Goal: Information Seeking & Learning: Learn about a topic

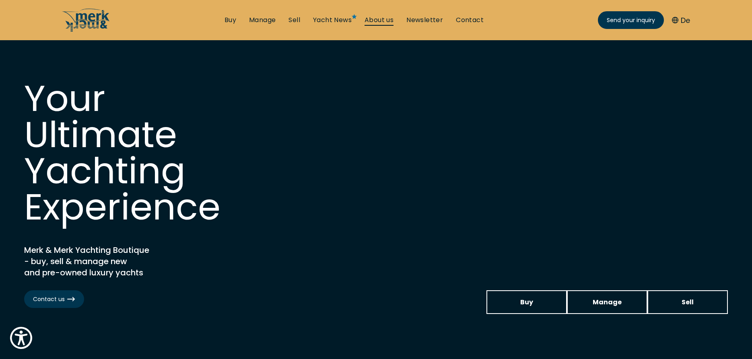
click at [383, 18] on link "About us" at bounding box center [379, 20] width 29 height 9
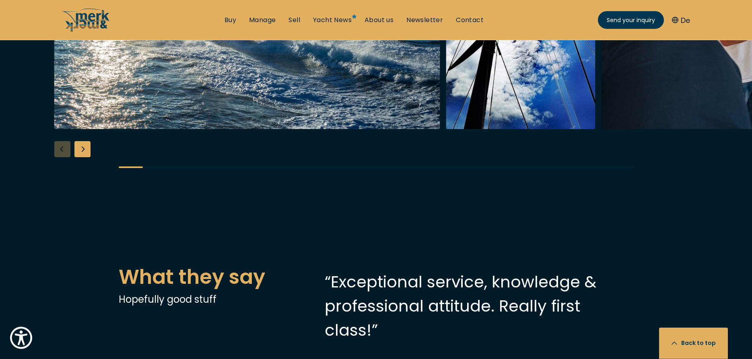
scroll to position [1486, 0]
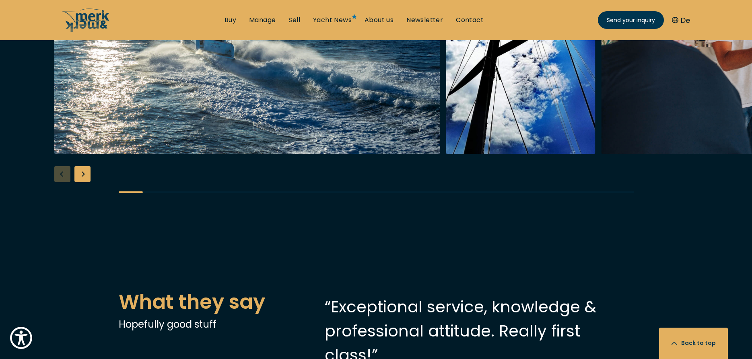
click at [446, 154] on img "Merk&Merk" at bounding box center [520, 26] width 149 height 258
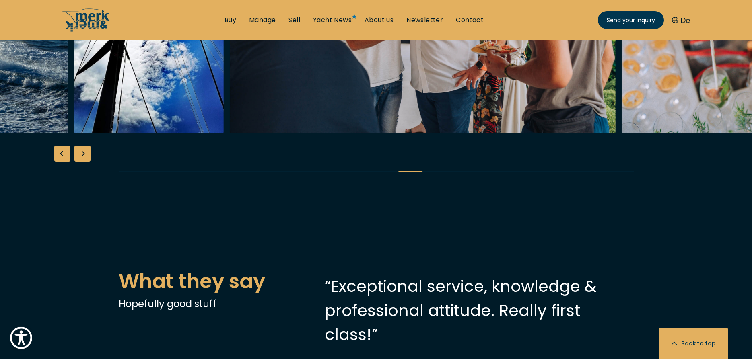
scroll to position [1527, 0]
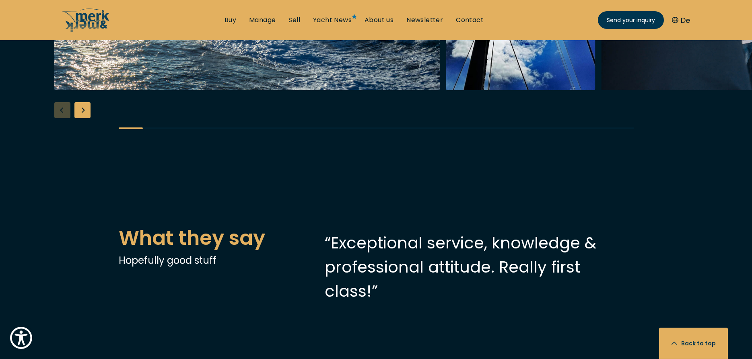
scroll to position [1568, 0]
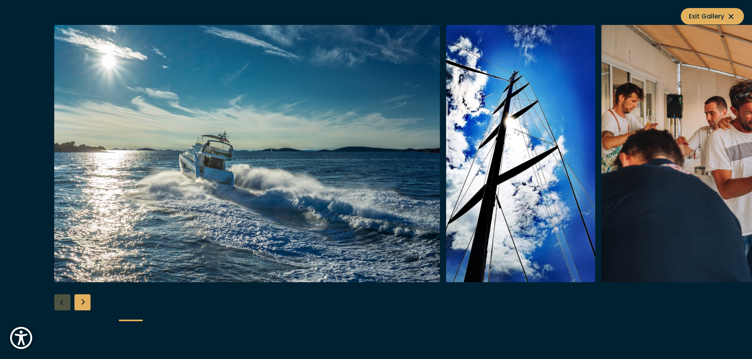
click at [510, 175] on img "button" at bounding box center [520, 154] width 149 height 258
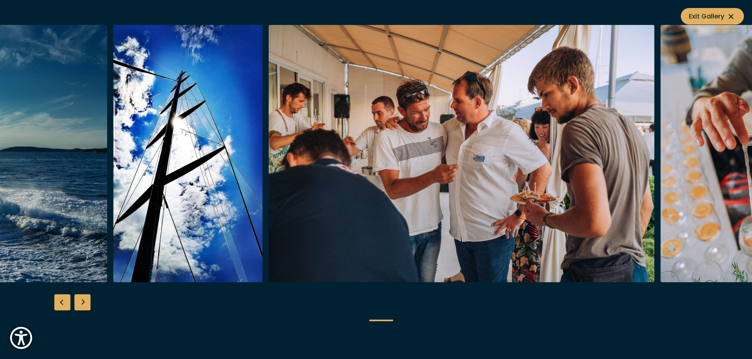
click at [322, 167] on img "button" at bounding box center [461, 154] width 386 height 258
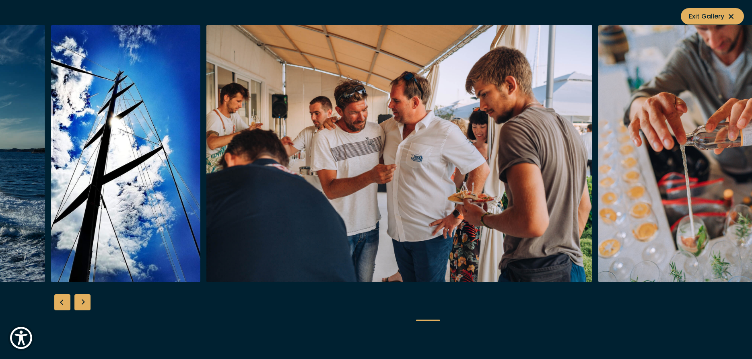
click at [435, 163] on img "button" at bounding box center [399, 154] width 386 height 258
click at [669, 157] on img "button" at bounding box center [684, 154] width 172 height 258
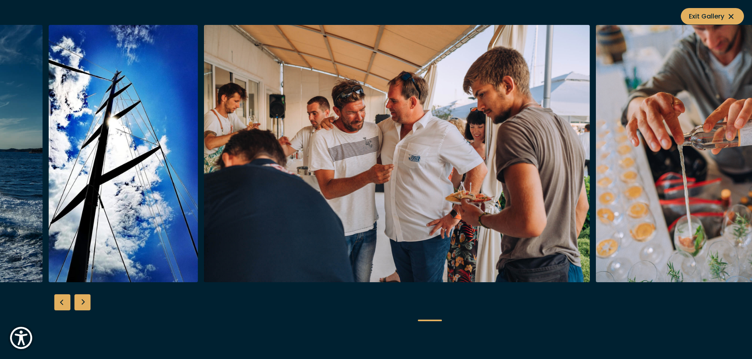
click at [596, 167] on img "button" at bounding box center [682, 154] width 172 height 258
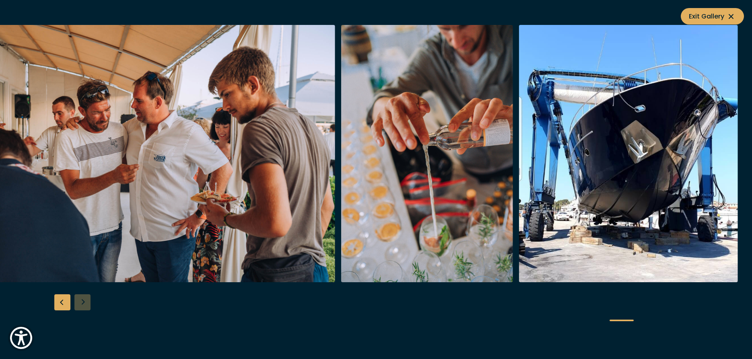
click at [613, 168] on img "button" at bounding box center [628, 154] width 219 height 258
click at [726, 14] on span "Exit Gallery" at bounding box center [712, 16] width 47 height 10
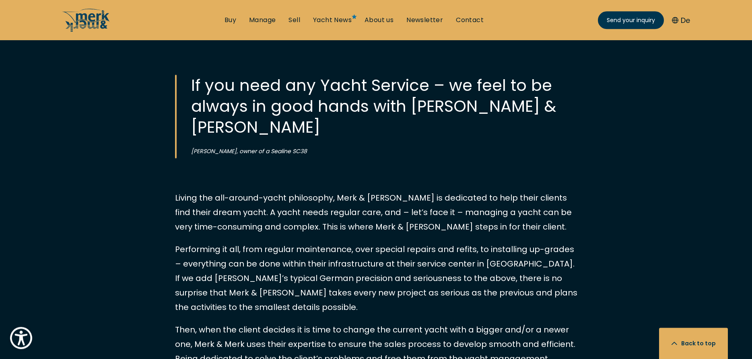
scroll to position [747, 0]
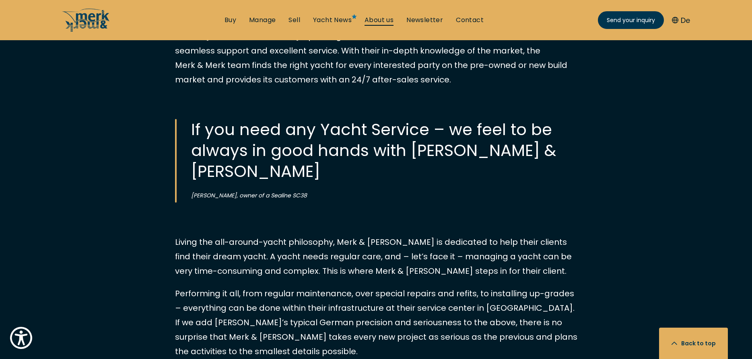
click at [385, 17] on link "About us" at bounding box center [379, 20] width 29 height 9
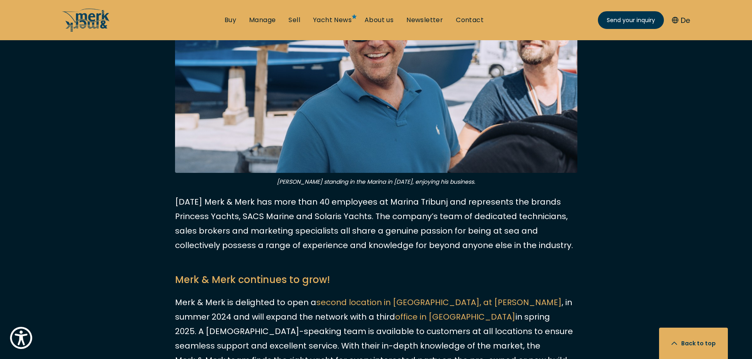
scroll to position [657, 0]
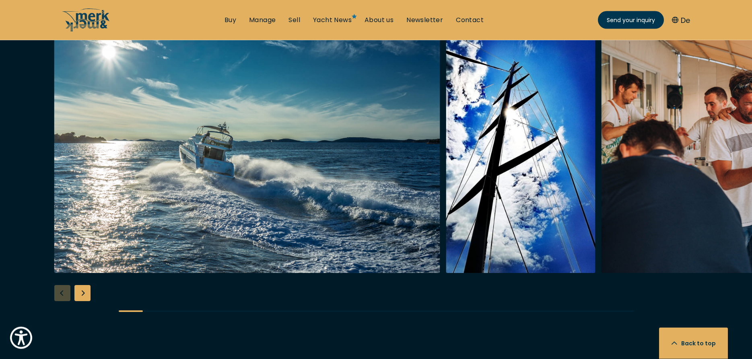
scroll to position [1601, 0]
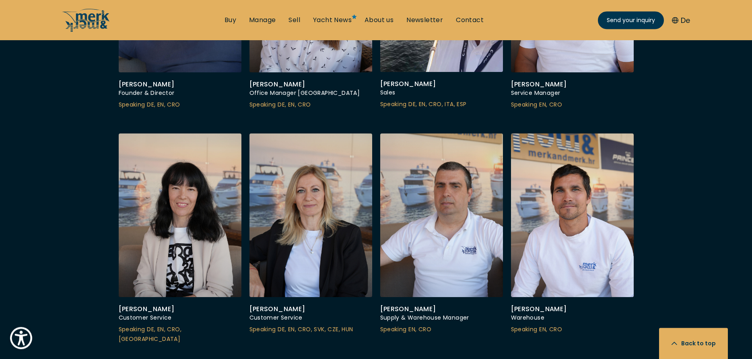
scroll to position [2176, 0]
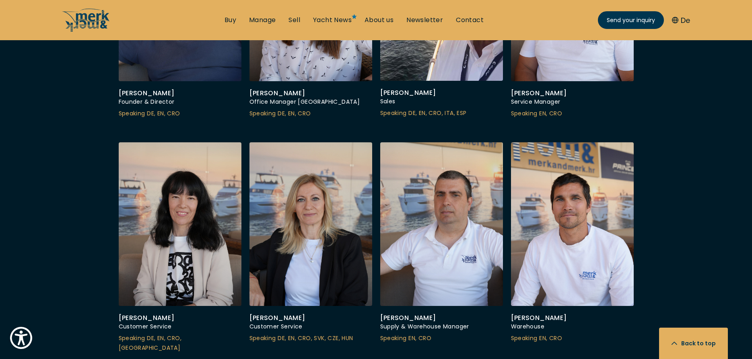
scroll to position [2217, 0]
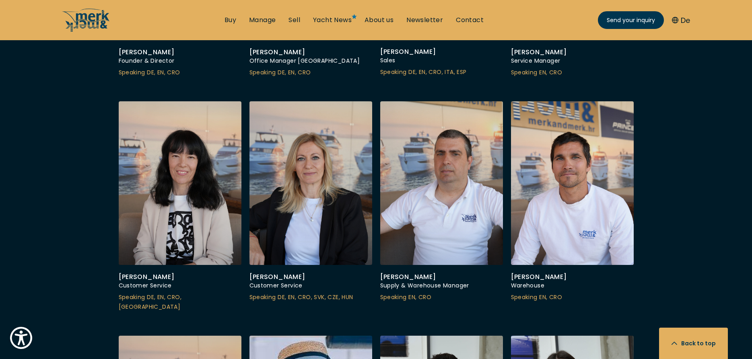
click at [637, 173] on div "[PERSON_NAME] Founder & Director Speaking DE, EN, CRO [PERSON_NAME] Office Mana…" at bounding box center [376, 335] width 531 height 919
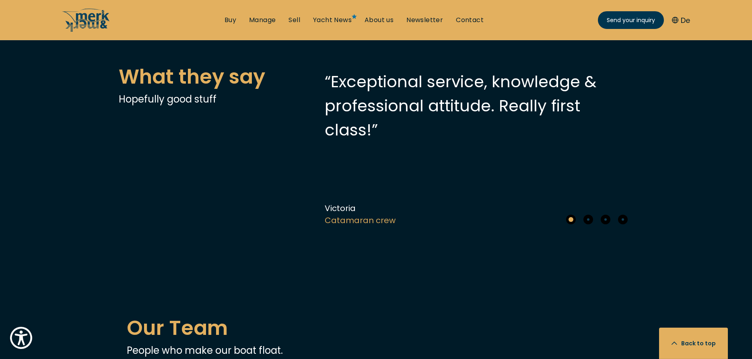
scroll to position [1683, 0]
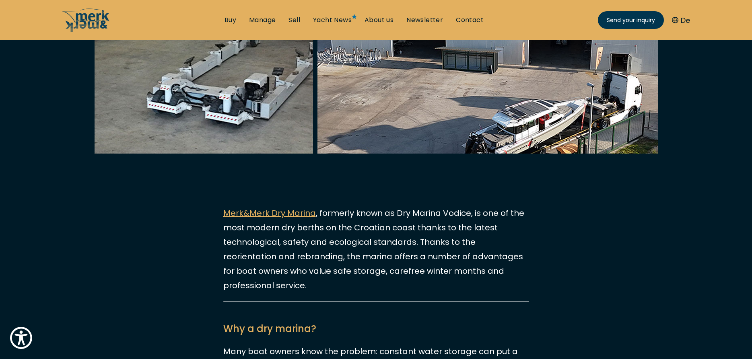
scroll to position [369, 0]
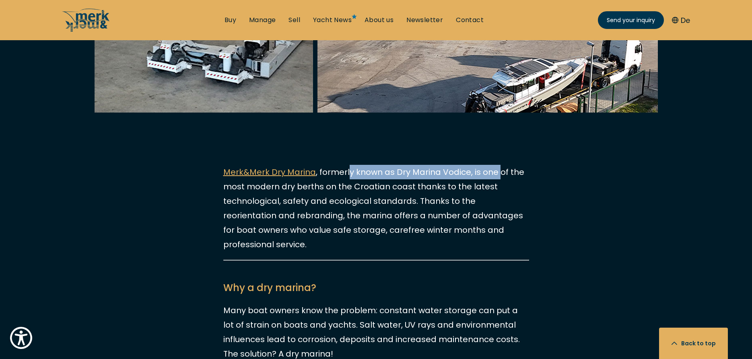
drag, startPoint x: 345, startPoint y: 173, endPoint x: 495, endPoint y: 176, distance: 150.6
click at [495, 176] on p "Merk&Merk Dry Marina , formerly known as Dry Marina Vodice, is one of the most …" at bounding box center [376, 208] width 306 height 87
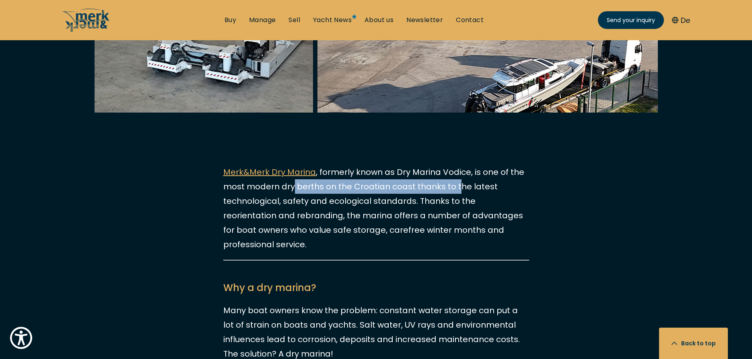
drag, startPoint x: 294, startPoint y: 186, endPoint x: 455, endPoint y: 189, distance: 161.0
click at [455, 189] on p "Merk&Merk Dry Marina , formerly known as Dry Marina Vodice, is one of the most …" at bounding box center [376, 208] width 306 height 87
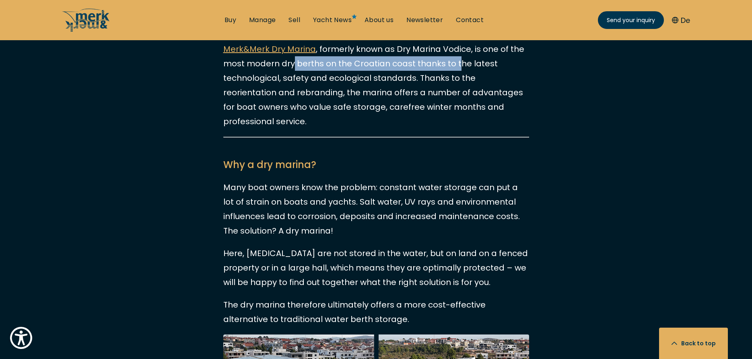
scroll to position [698, 0]
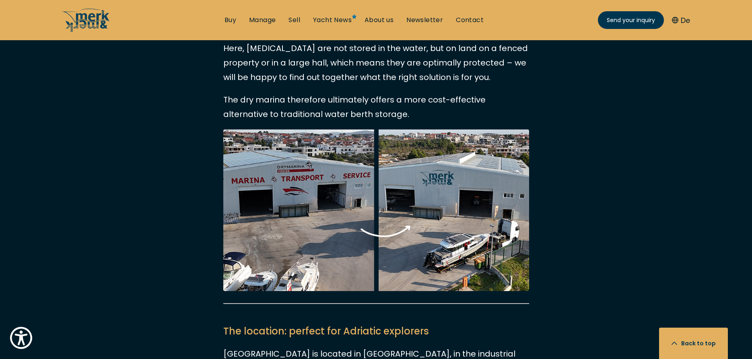
click at [341, 190] on img at bounding box center [376, 211] width 306 height 162
click at [453, 186] on img at bounding box center [376, 211] width 306 height 162
click at [336, 190] on img at bounding box center [376, 211] width 306 height 162
click at [439, 180] on img at bounding box center [376, 211] width 306 height 162
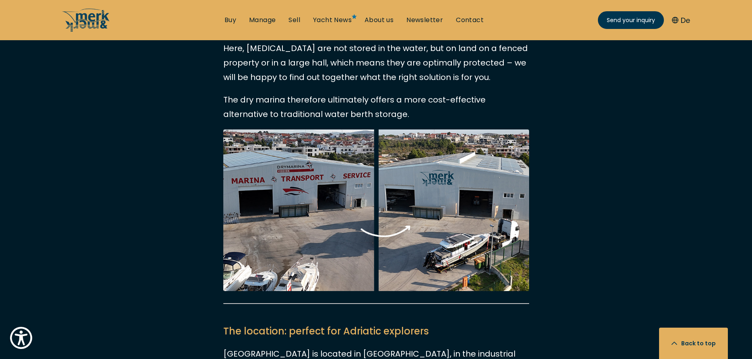
click at [309, 201] on img at bounding box center [376, 211] width 306 height 162
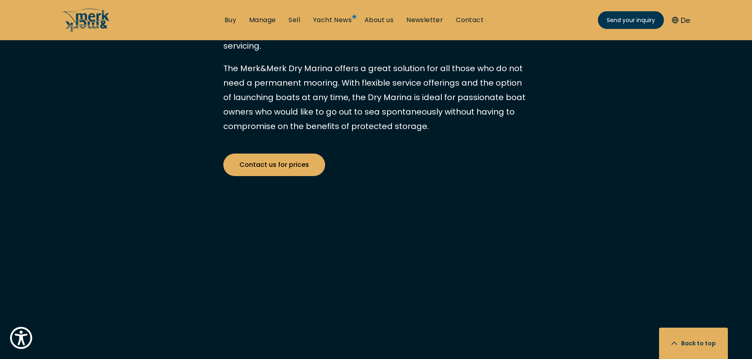
scroll to position [1724, 0]
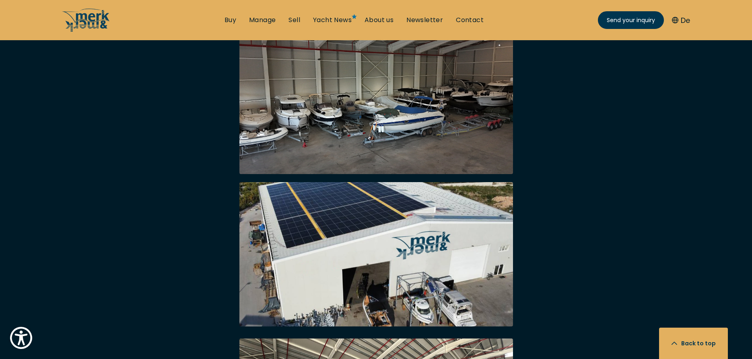
click at [437, 189] on img at bounding box center [376, 254] width 274 height 145
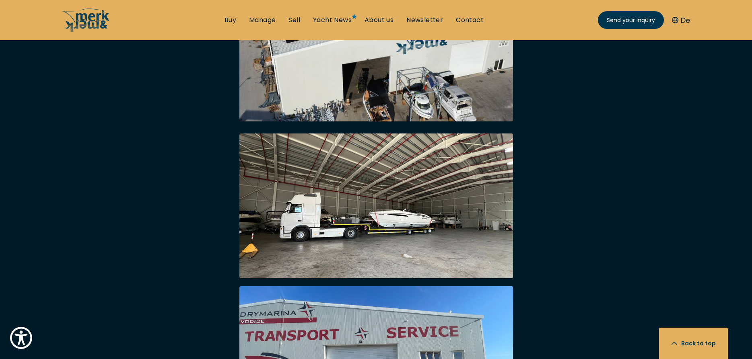
click at [361, 166] on img at bounding box center [376, 206] width 274 height 145
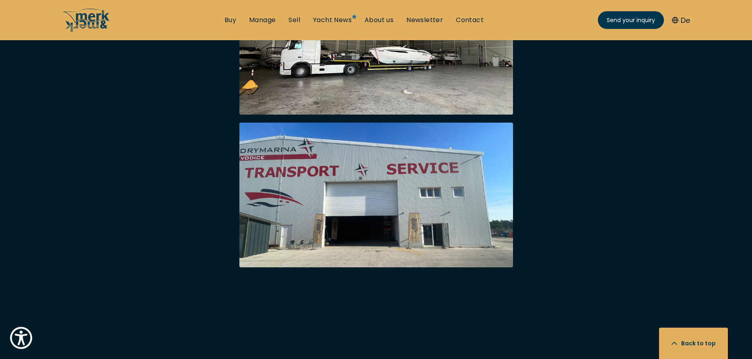
click at [367, 159] on img at bounding box center [376, 195] width 274 height 145
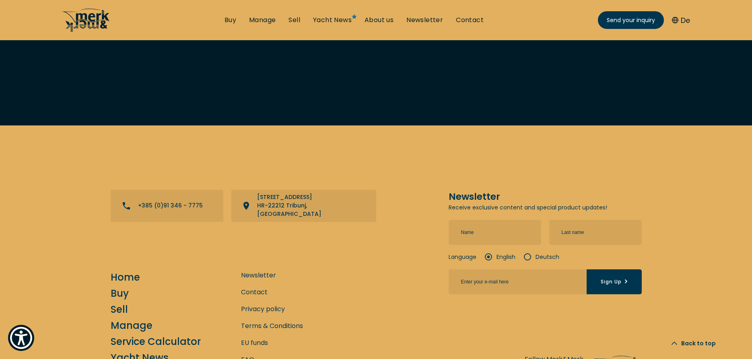
click at [78, 21] on icon "/" at bounding box center [86, 16] width 48 height 12
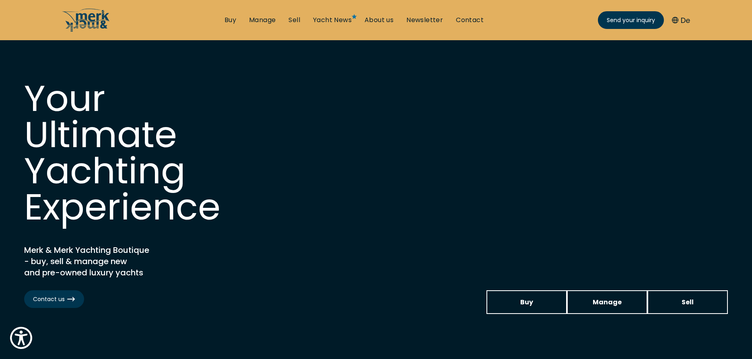
scroll to position [164, 0]
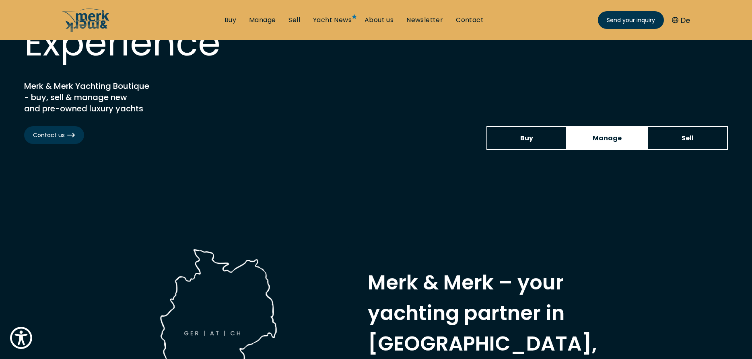
click at [627, 138] on link "Manage" at bounding box center [607, 138] width 80 height 24
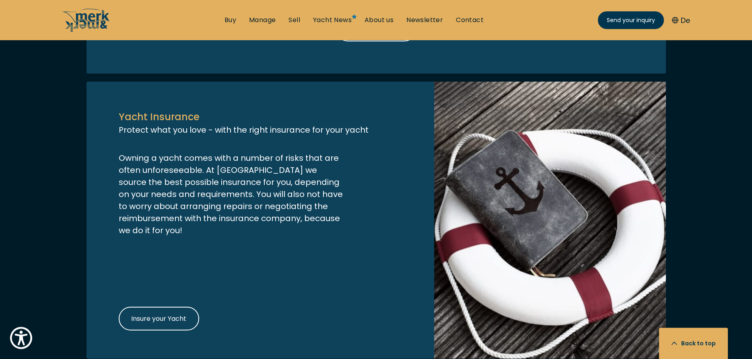
scroll to position [1314, 0]
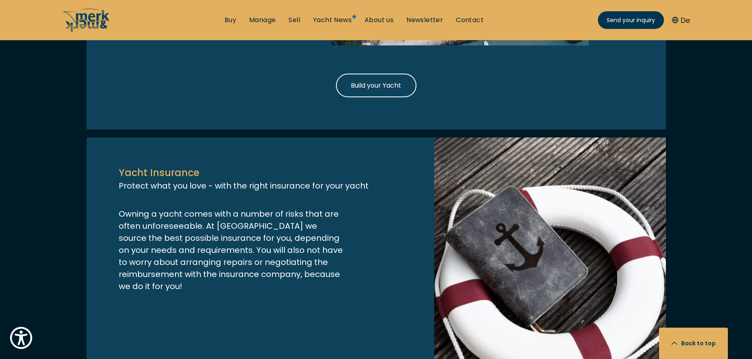
scroll to position [1273, 0]
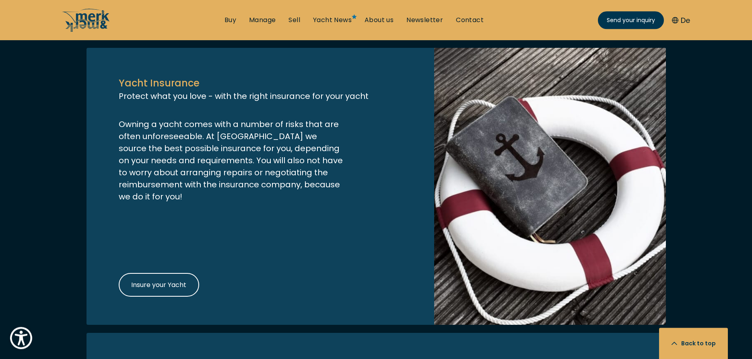
scroll to position [1355, 0]
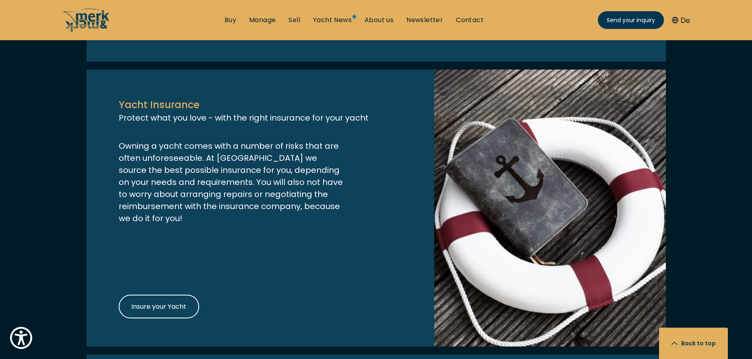
click at [376, 23] on span "Build your Yacht" at bounding box center [376, 17] width 50 height 10
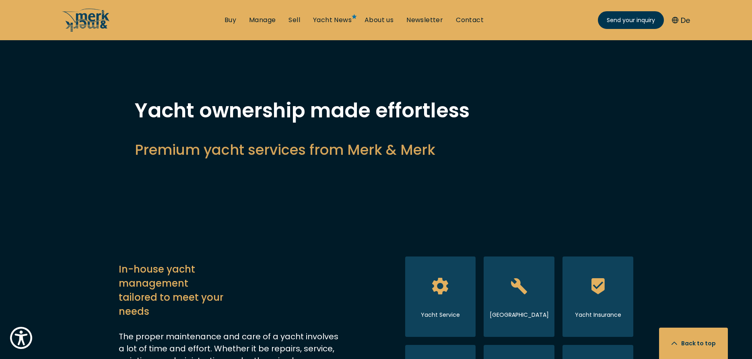
select select "manage"
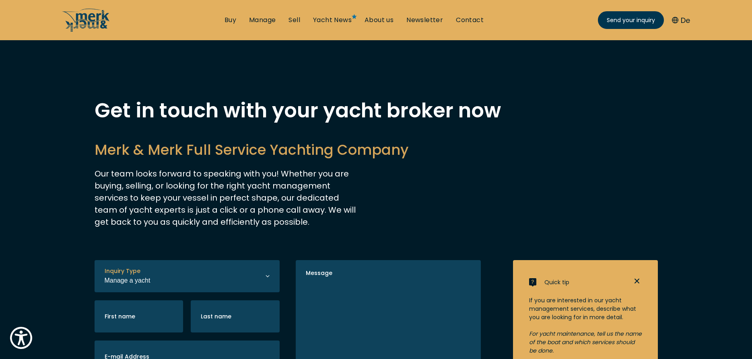
scroll to position [202, 0]
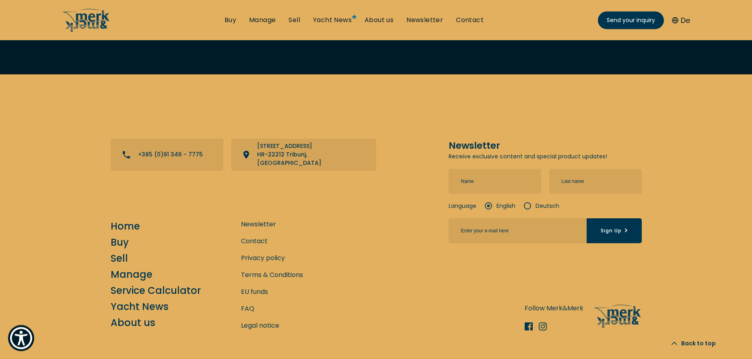
scroll to position [3085, 0]
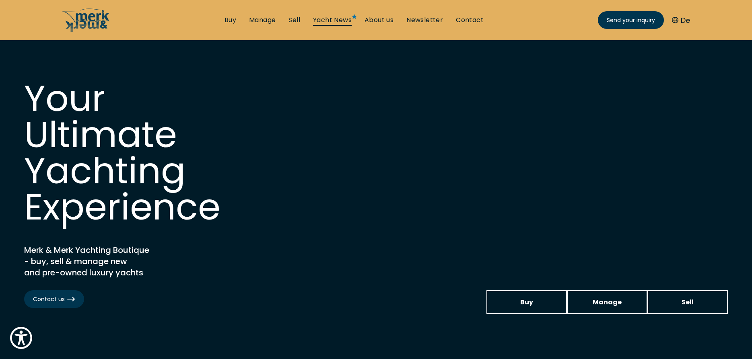
click at [327, 19] on link "Yacht News" at bounding box center [332, 20] width 39 height 9
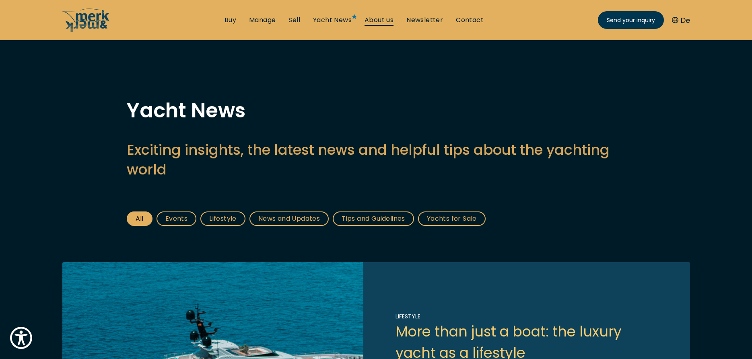
click at [385, 21] on link "About us" at bounding box center [379, 20] width 29 height 9
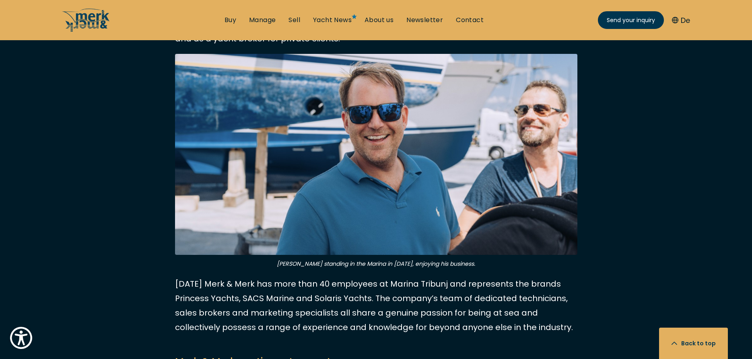
scroll to position [575, 0]
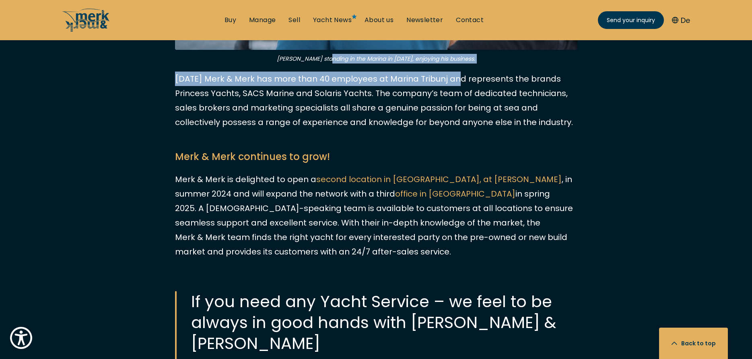
drag, startPoint x: 335, startPoint y: 306, endPoint x: 457, endPoint y: 317, distance: 122.8
click at [457, 317] on article "It was 1999. when we got into this For many years, Merk & Merk has been regarde…" at bounding box center [376, 157] width 402 height 955
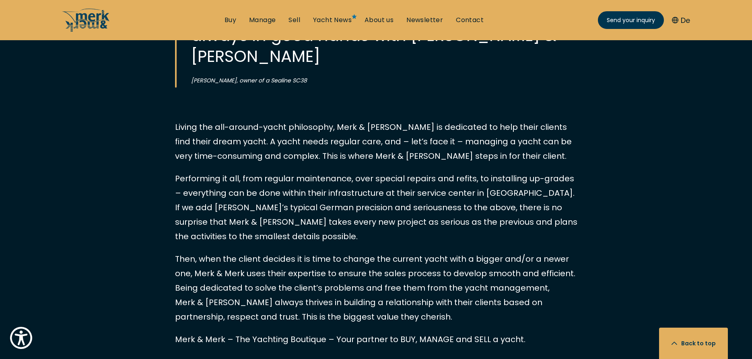
drag, startPoint x: 245, startPoint y: 142, endPoint x: 577, endPoint y: 144, distance: 332.0
drag, startPoint x: 220, startPoint y: 159, endPoint x: 490, endPoint y: 162, distance: 270.1
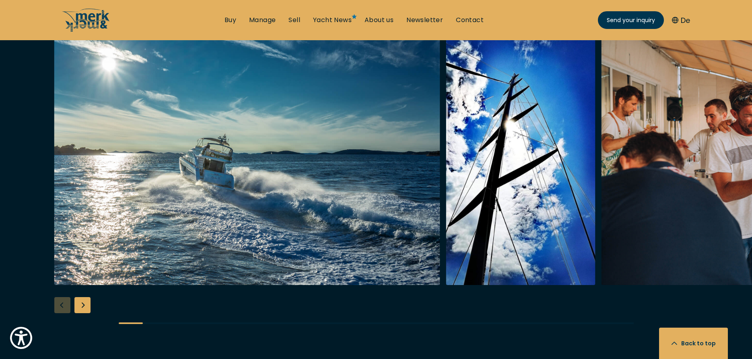
scroll to position [1601, 0]
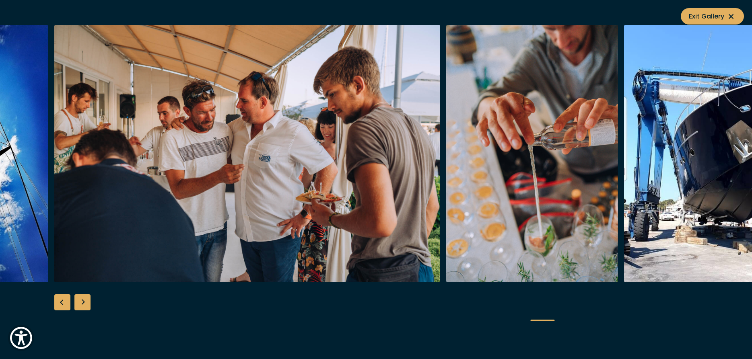
click at [236, 161] on img "button" at bounding box center [247, 154] width 386 height 258
click at [506, 133] on img "button" at bounding box center [532, 154] width 172 height 258
click at [446, 149] on img "button" at bounding box center [532, 154] width 172 height 258
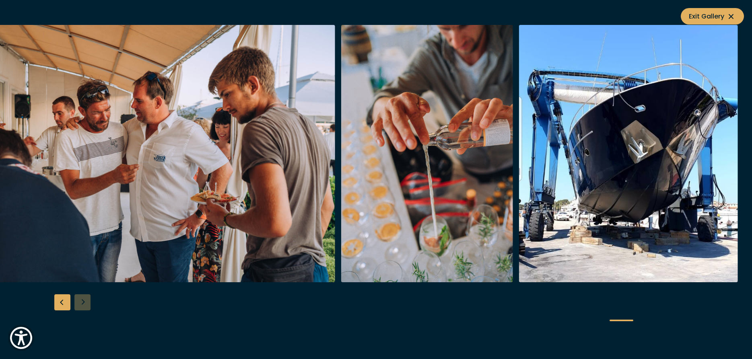
click at [335, 152] on img "button" at bounding box center [142, 154] width 386 height 258
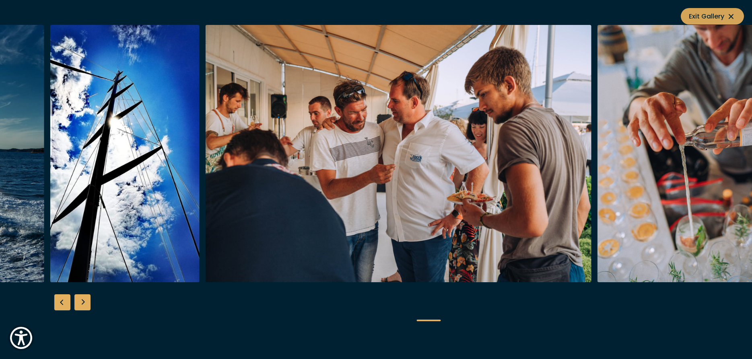
click at [735, 12] on icon at bounding box center [731, 17] width 10 height 10
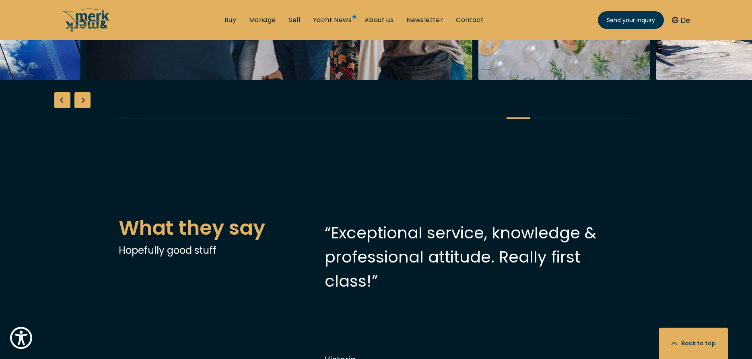
scroll to position [1273, 0]
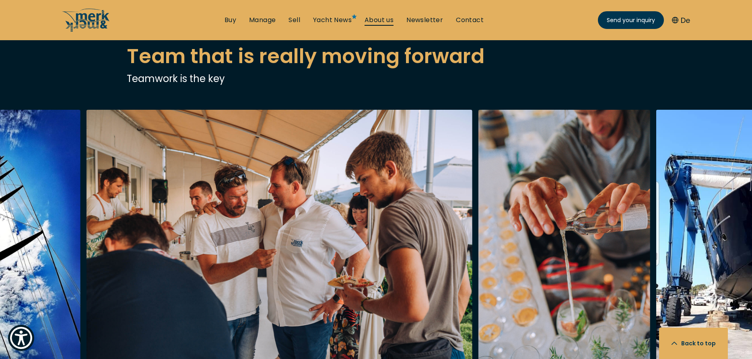
click at [387, 19] on link "About us" at bounding box center [379, 20] width 29 height 9
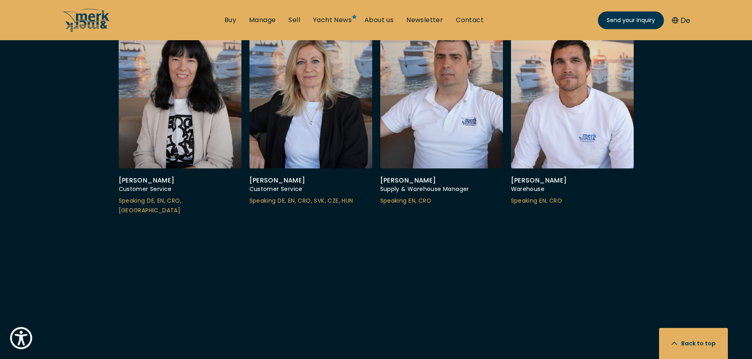
scroll to position [2299, 0]
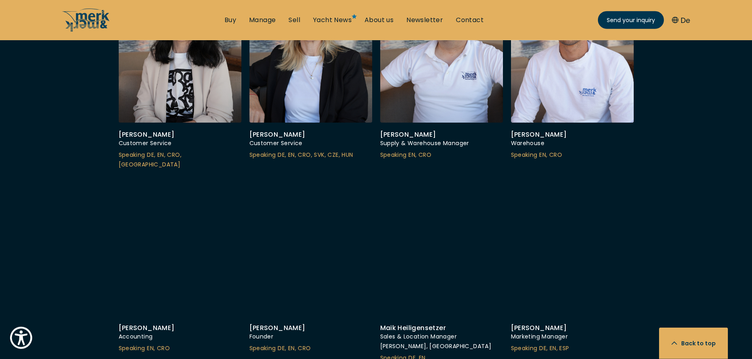
scroll to position [2381, 0]
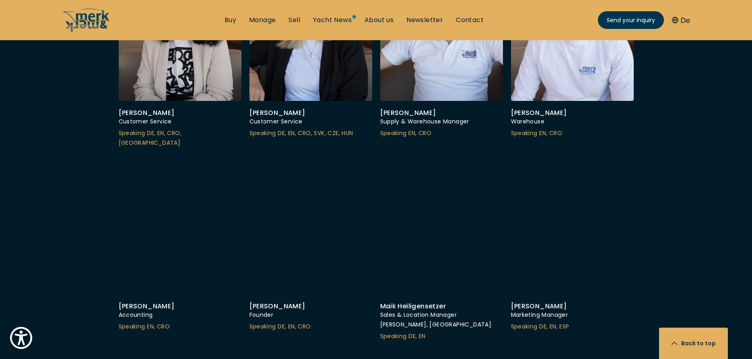
click at [636, 140] on div "Julian Merk Founder & Director Speaking DE, EN, CRO Katarina Bosotin Office Man…" at bounding box center [376, 131] width 531 height 838
click at [148, 105] on div at bounding box center [180, 19] width 129 height 172
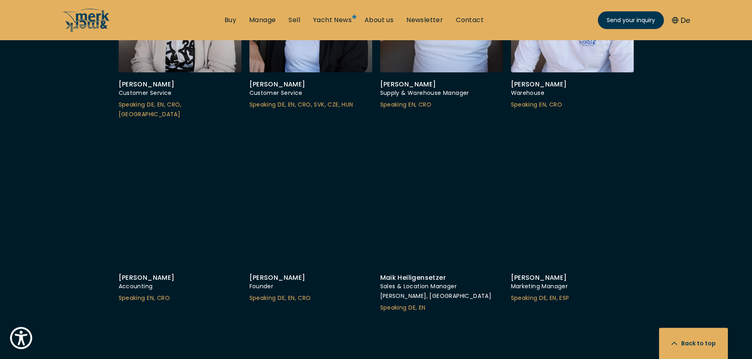
scroll to position [2422, 0]
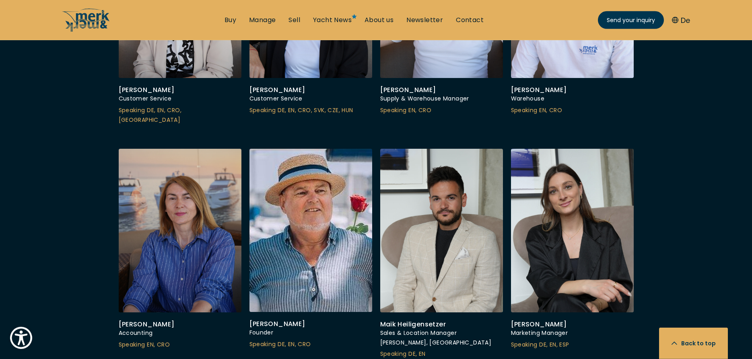
scroll to position [2258, 0]
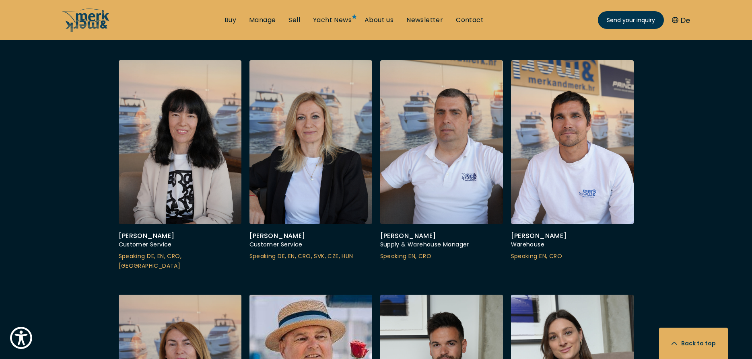
drag, startPoint x: 277, startPoint y: 145, endPoint x: 223, endPoint y: 147, distance: 54.8
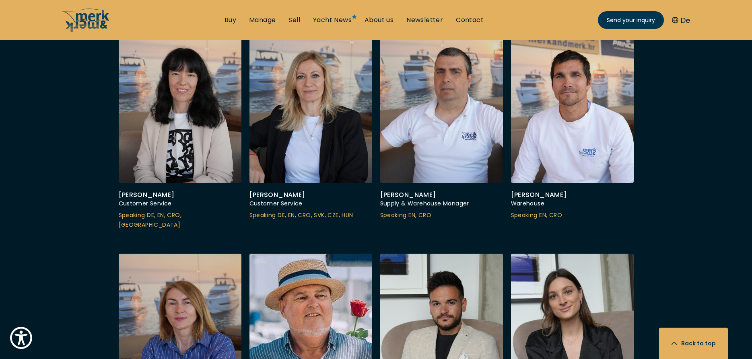
scroll to position [2217, 0]
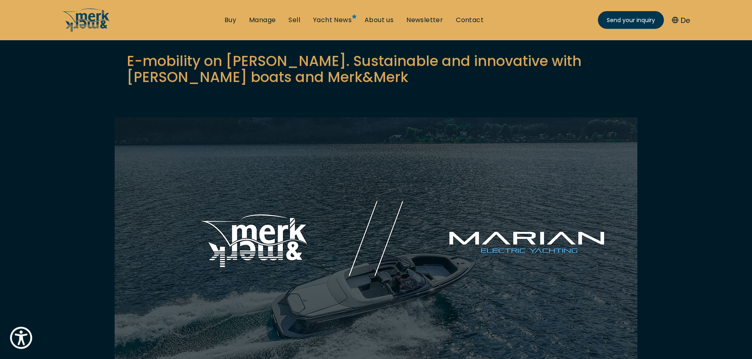
scroll to position [246, 0]
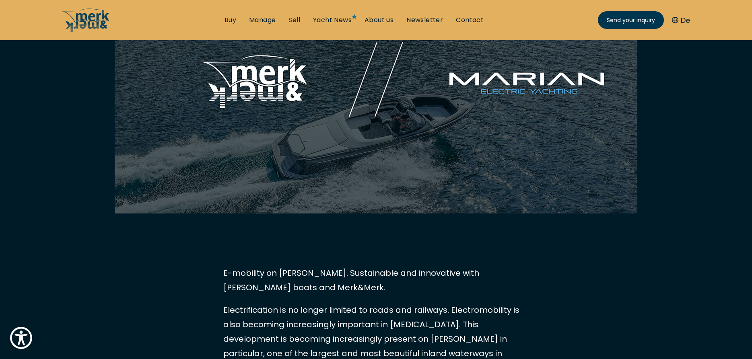
click at [499, 108] on img at bounding box center [376, 86] width 523 height 256
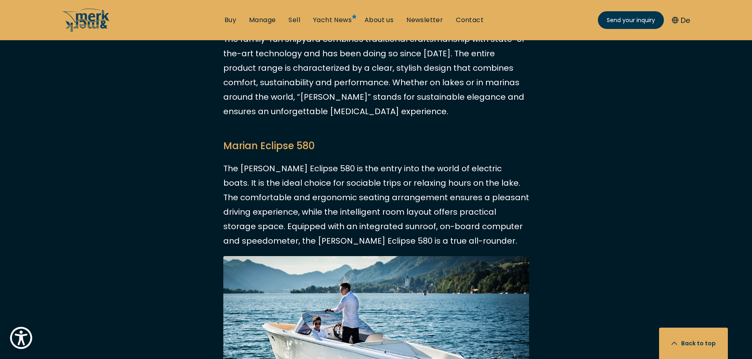
scroll to position [903, 0]
